Goal: Transaction & Acquisition: Obtain resource

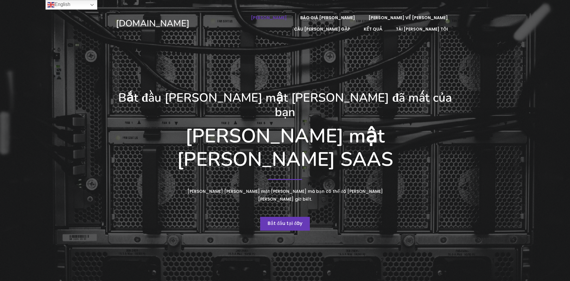
click at [283, 219] on font "Bắt đầu tại đây" at bounding box center [285, 222] width 35 height 7
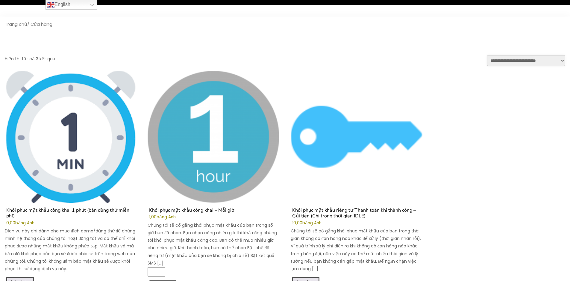
scroll to position [60, 0]
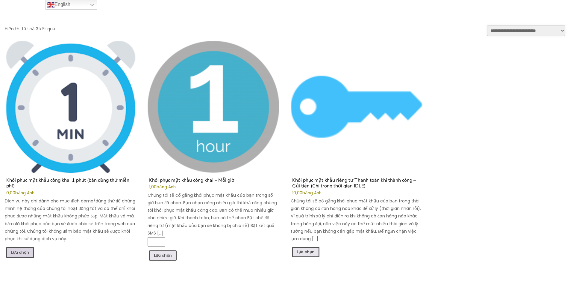
click at [14, 251] on font "Lựa chọn" at bounding box center [20, 251] width 18 height 5
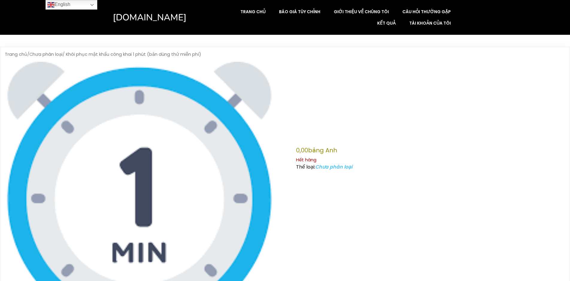
click at [336, 167] on font "Chưa phân loại" at bounding box center [333, 166] width 37 height 7
